Goal: Task Accomplishment & Management: Manage account settings

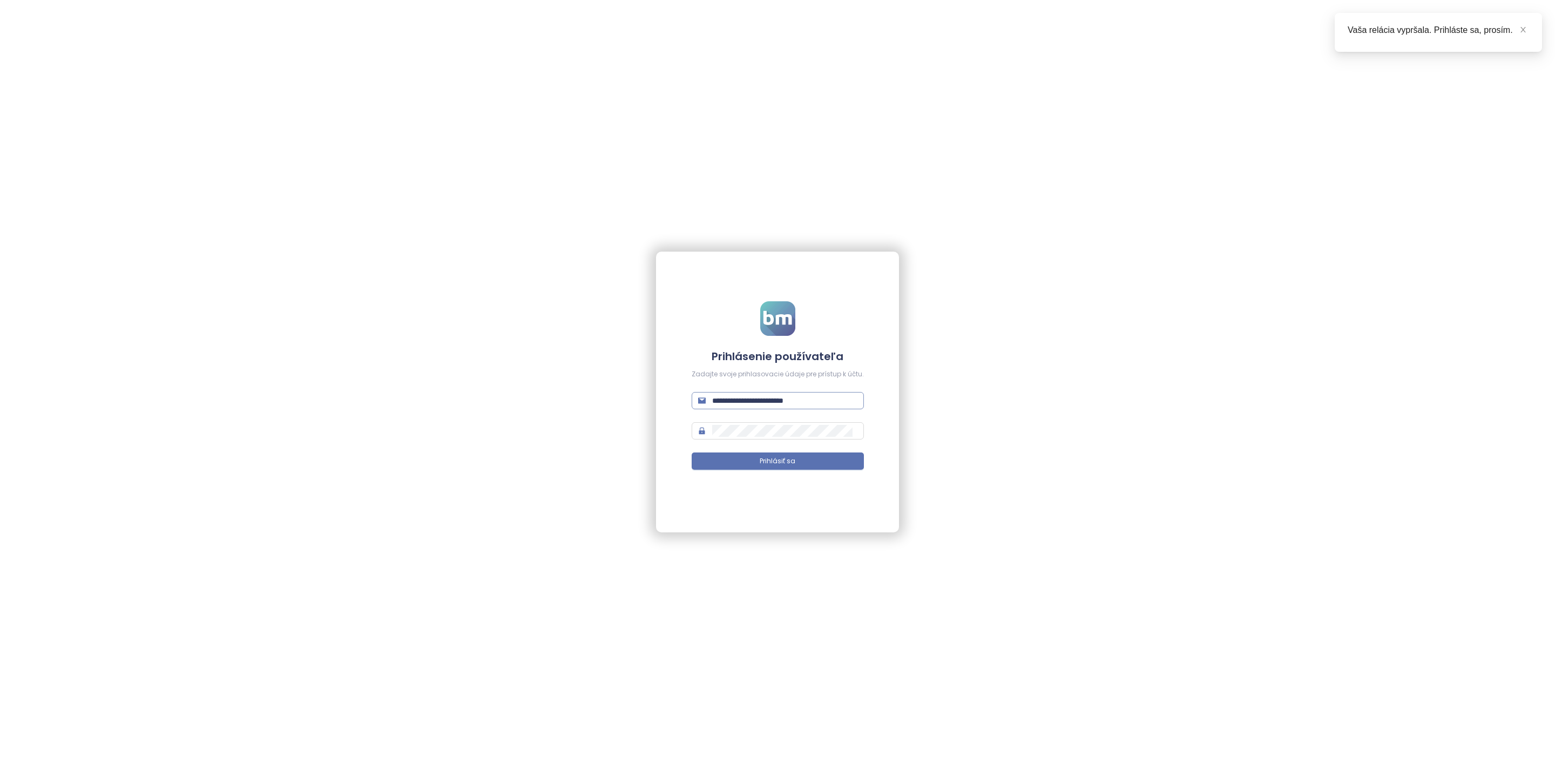
click at [758, 406] on span "**********" at bounding box center [777, 400] width 172 height 17
type input "**********"
click at [835, 463] on button "Prihlásiť sa" at bounding box center [777, 461] width 172 height 17
